Goal: Transaction & Acquisition: Obtain resource

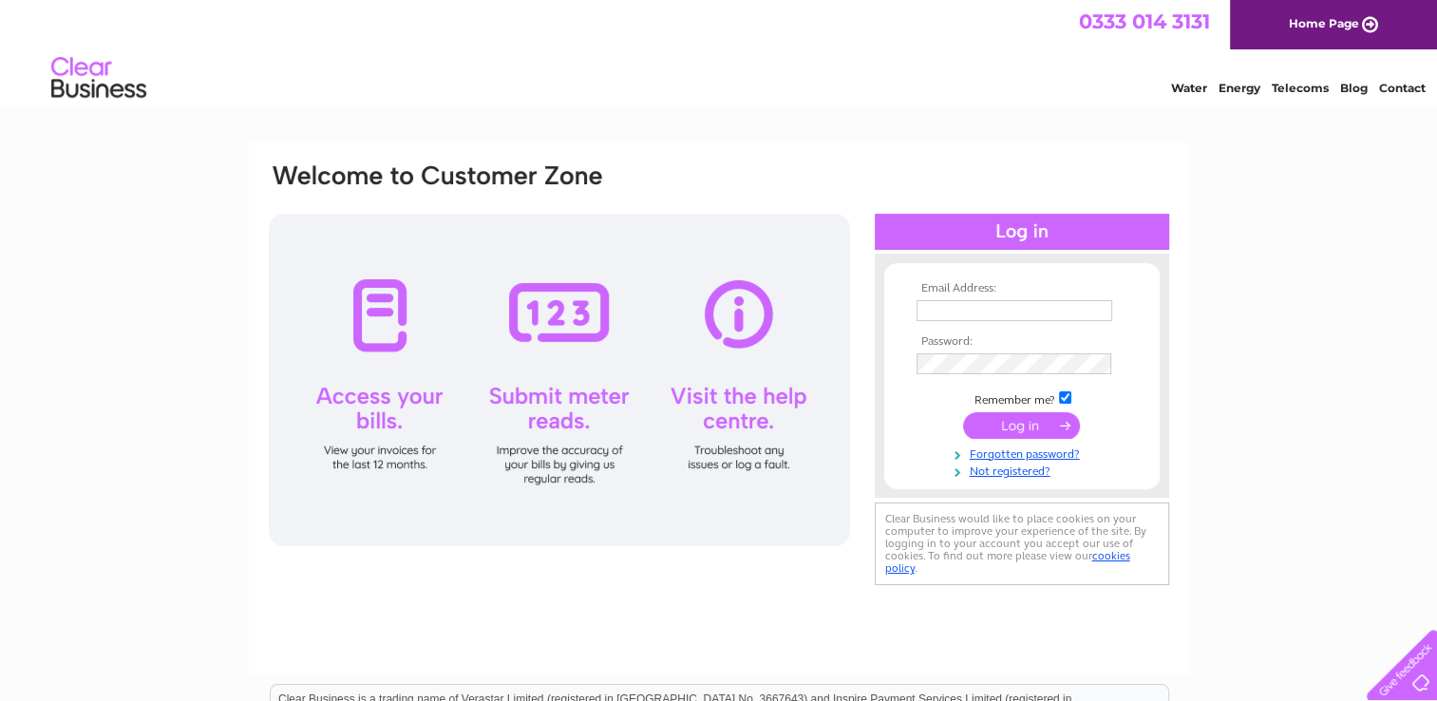
click at [964, 317] on input "text" at bounding box center [1014, 310] width 196 height 21
type input "dandjsimpson2016@btinternet.com"
click at [1009, 427] on input "submit" at bounding box center [1021, 426] width 117 height 27
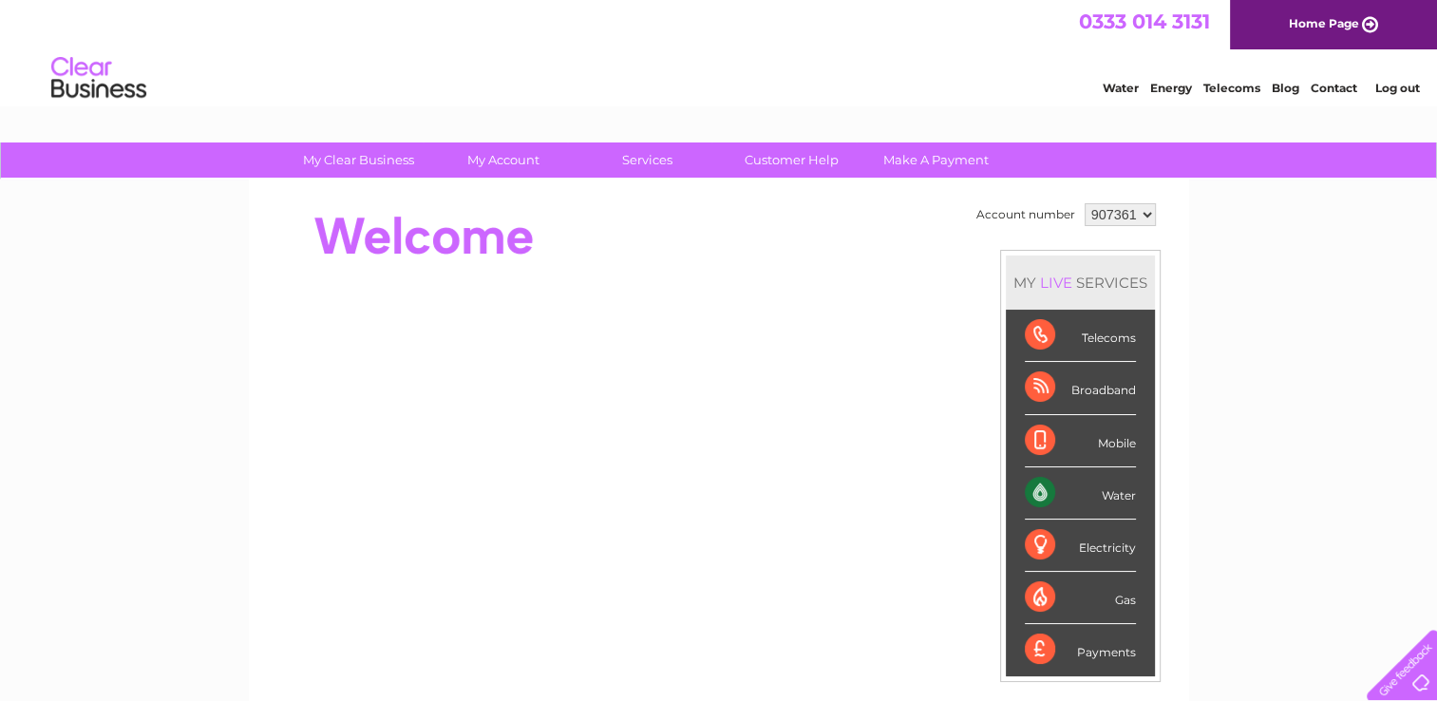
click at [1077, 499] on div "Water" at bounding box center [1080, 493] width 111 height 52
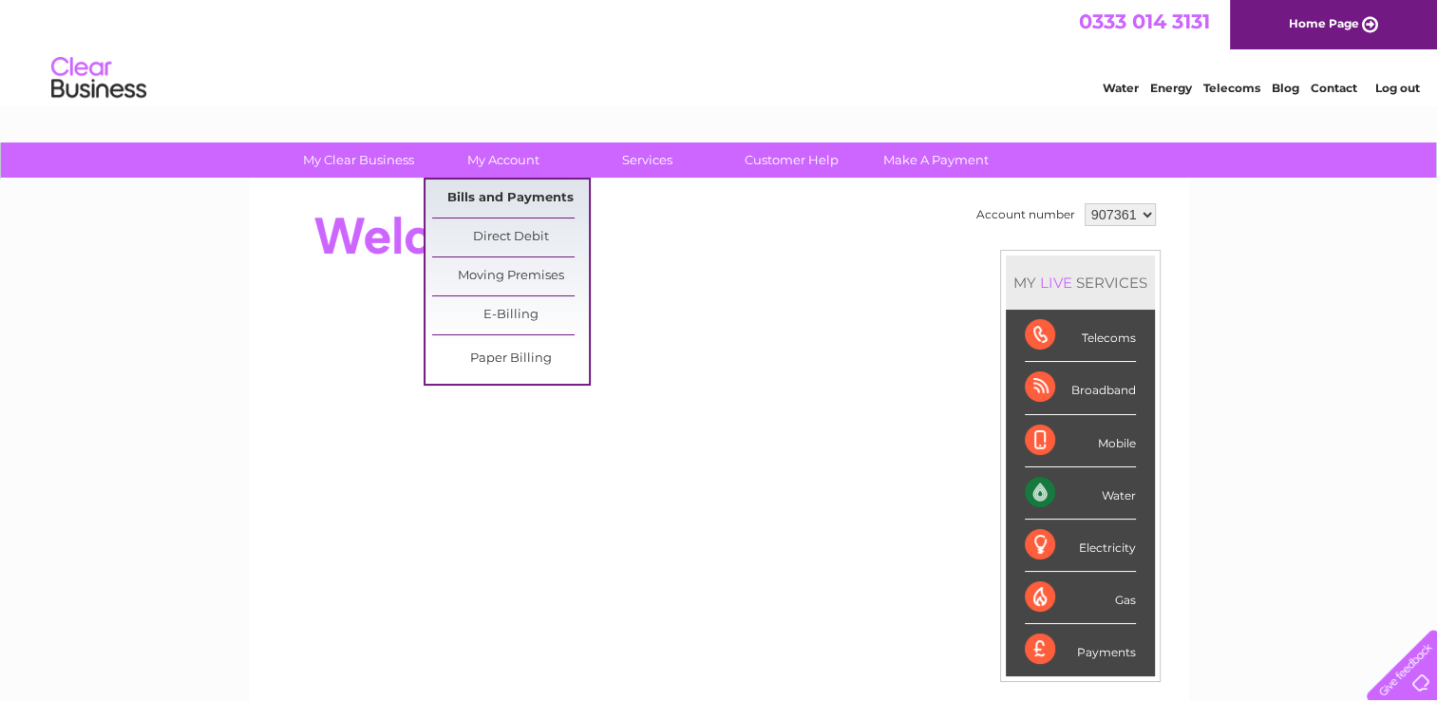
click at [506, 192] on link "Bills and Payments" at bounding box center [510, 198] width 157 height 38
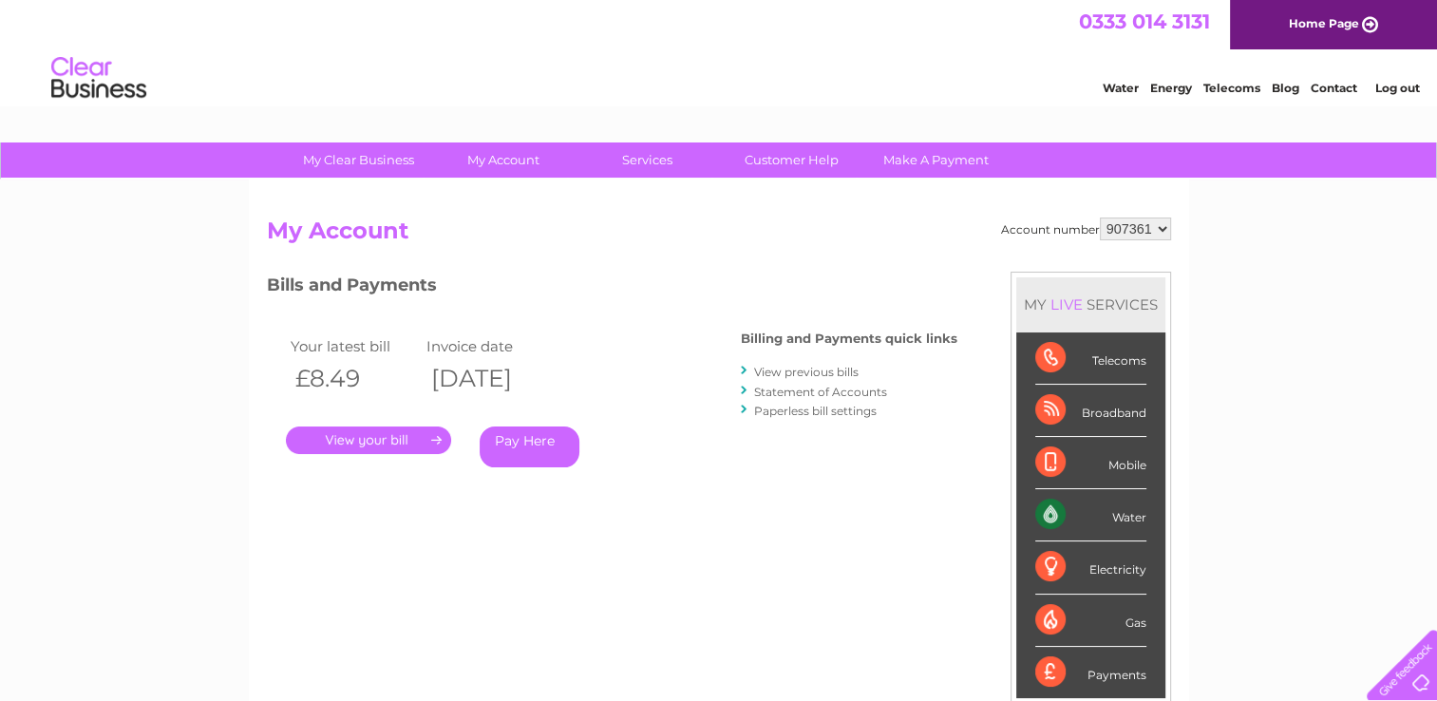
click at [348, 445] on link "." at bounding box center [368, 440] width 165 height 28
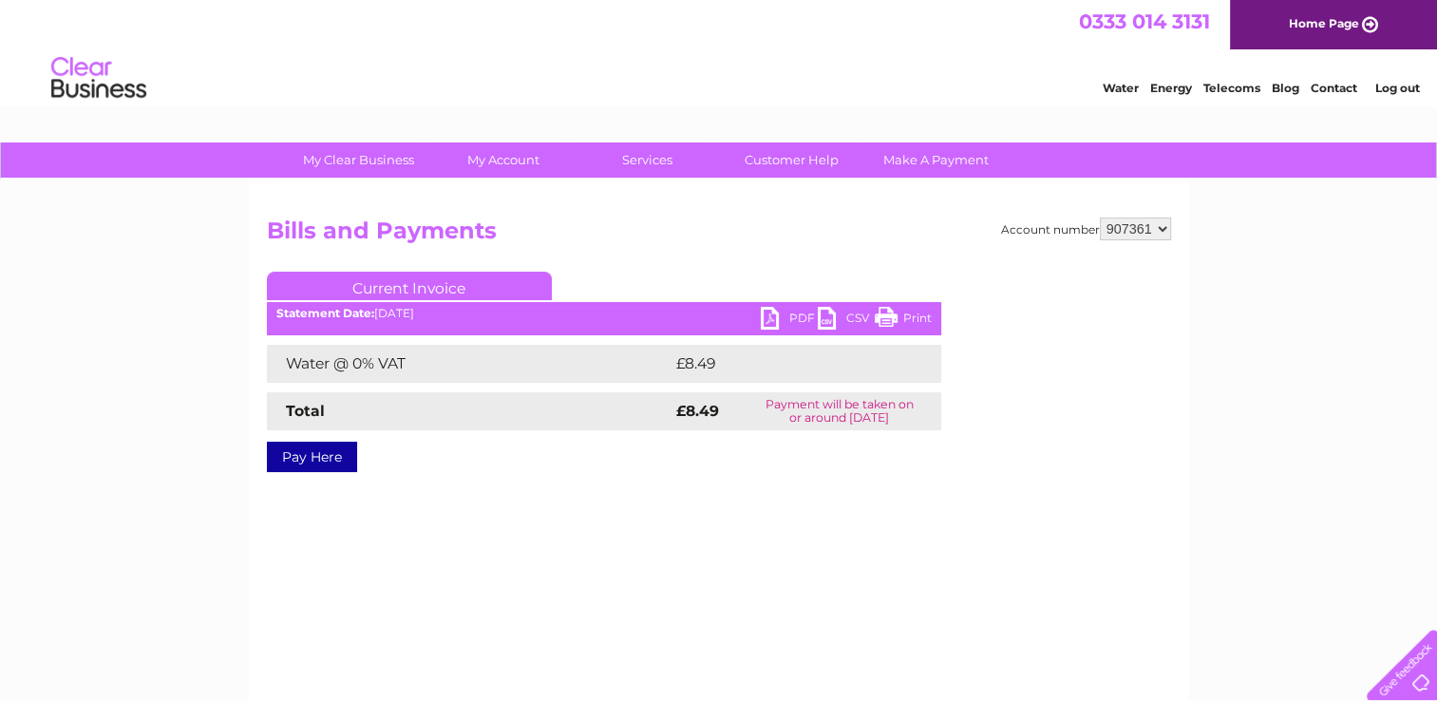
click at [784, 319] on link "PDF" at bounding box center [789, 321] width 57 height 28
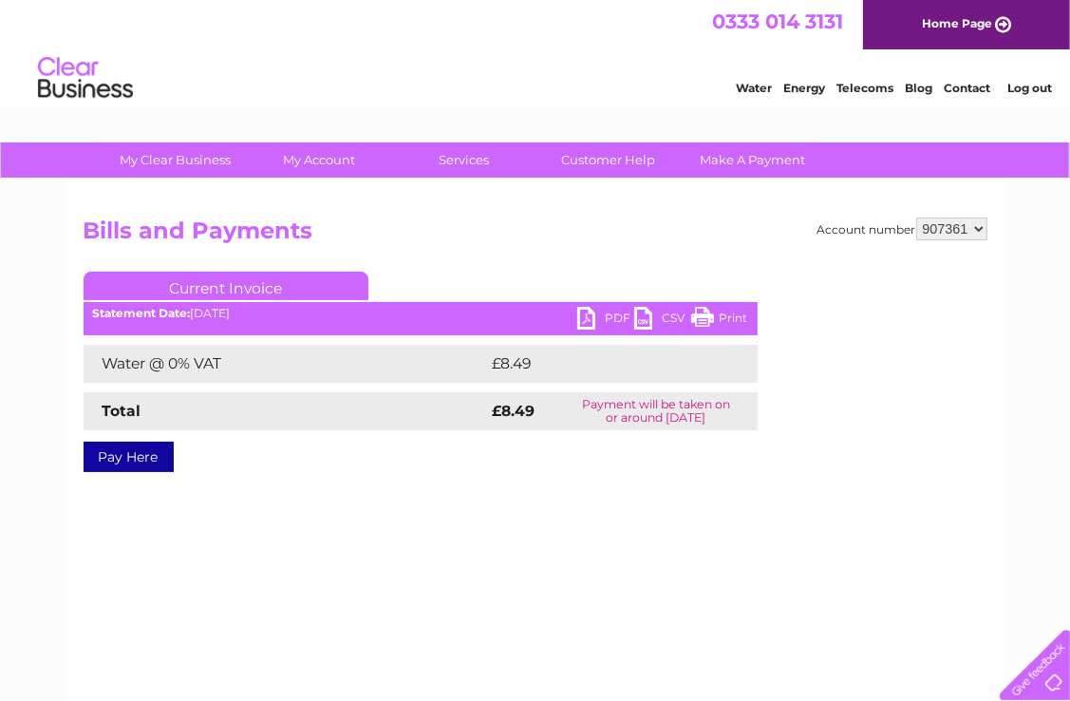
click at [1024, 87] on link "Log out" at bounding box center [1030, 88] width 45 height 14
